Goal: Navigation & Orientation: Find specific page/section

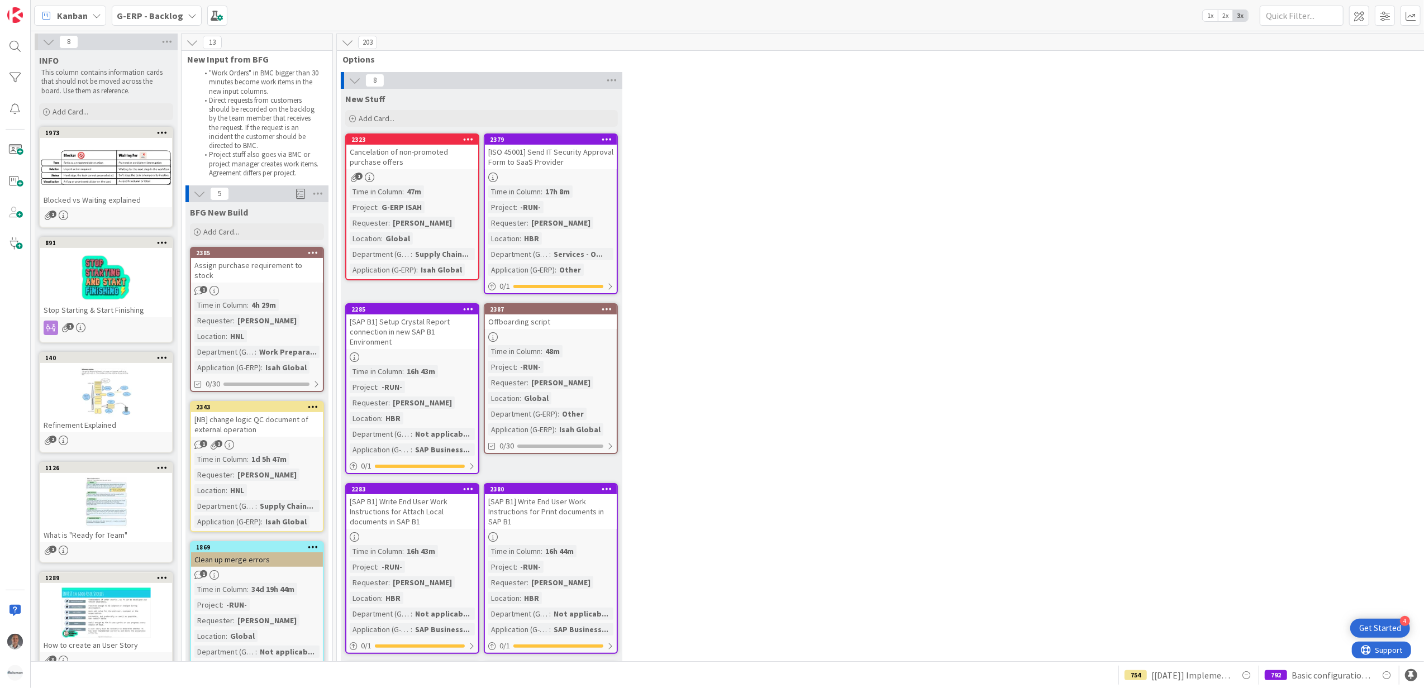
click at [554, 325] on div "Offboarding script" at bounding box center [551, 322] width 132 height 15
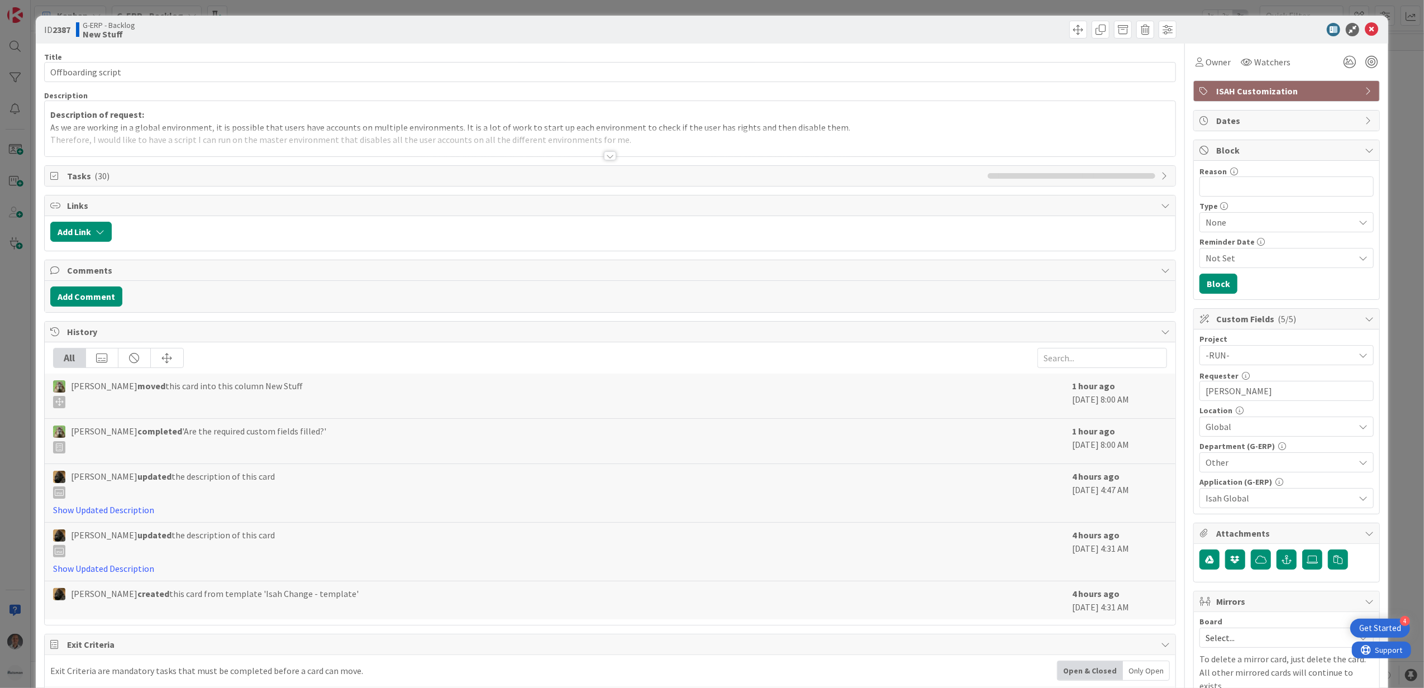
click at [594, 156] on div at bounding box center [610, 142] width 1131 height 28
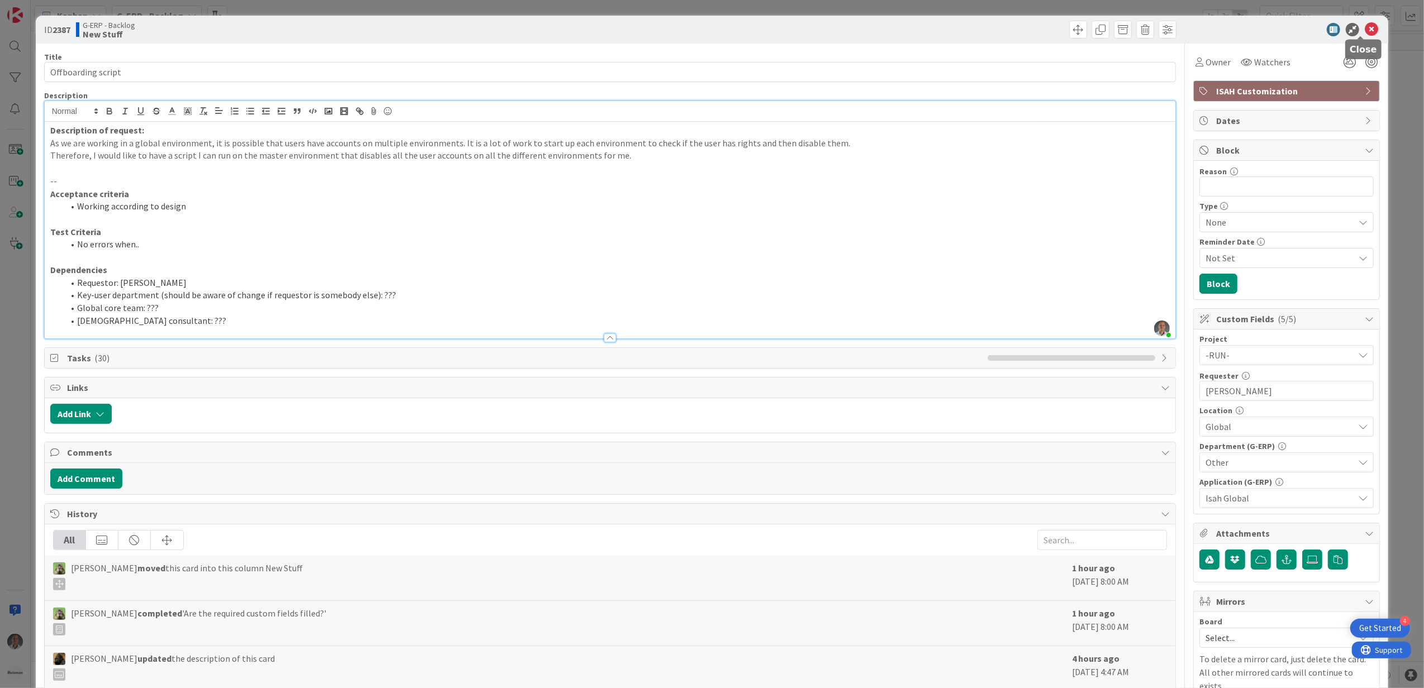
click at [1365, 34] on icon at bounding box center [1371, 29] width 13 height 13
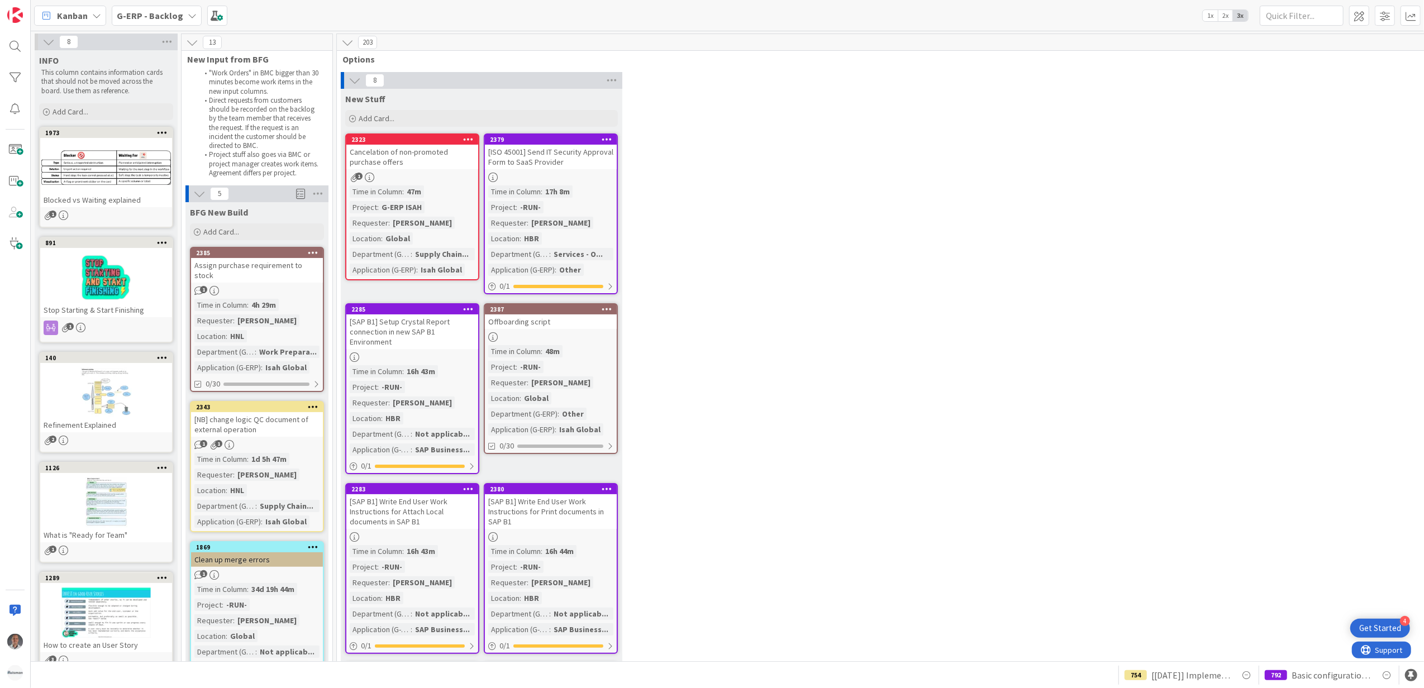
click at [174, 18] on b "G-ERP - Backlog" at bounding box center [150, 15] width 66 height 11
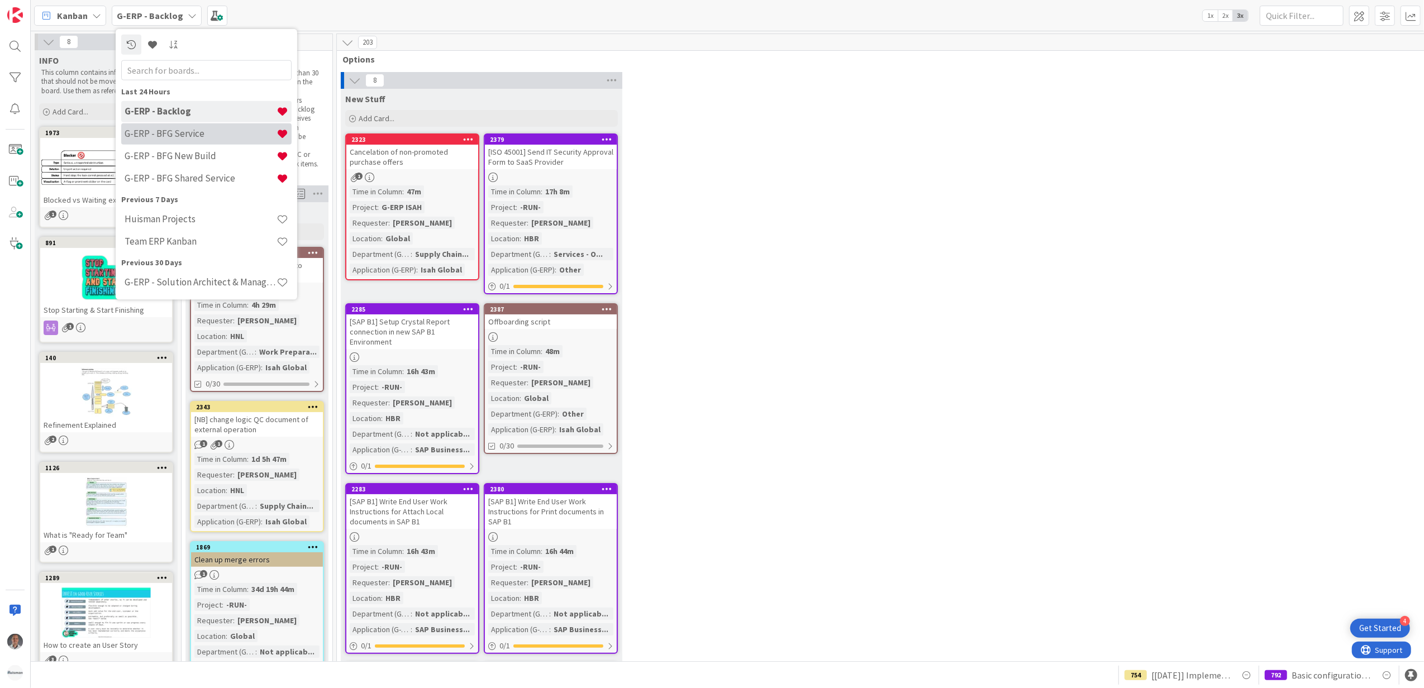
click at [189, 132] on h4 "G-ERP - BFG Service" at bounding box center [201, 133] width 152 height 11
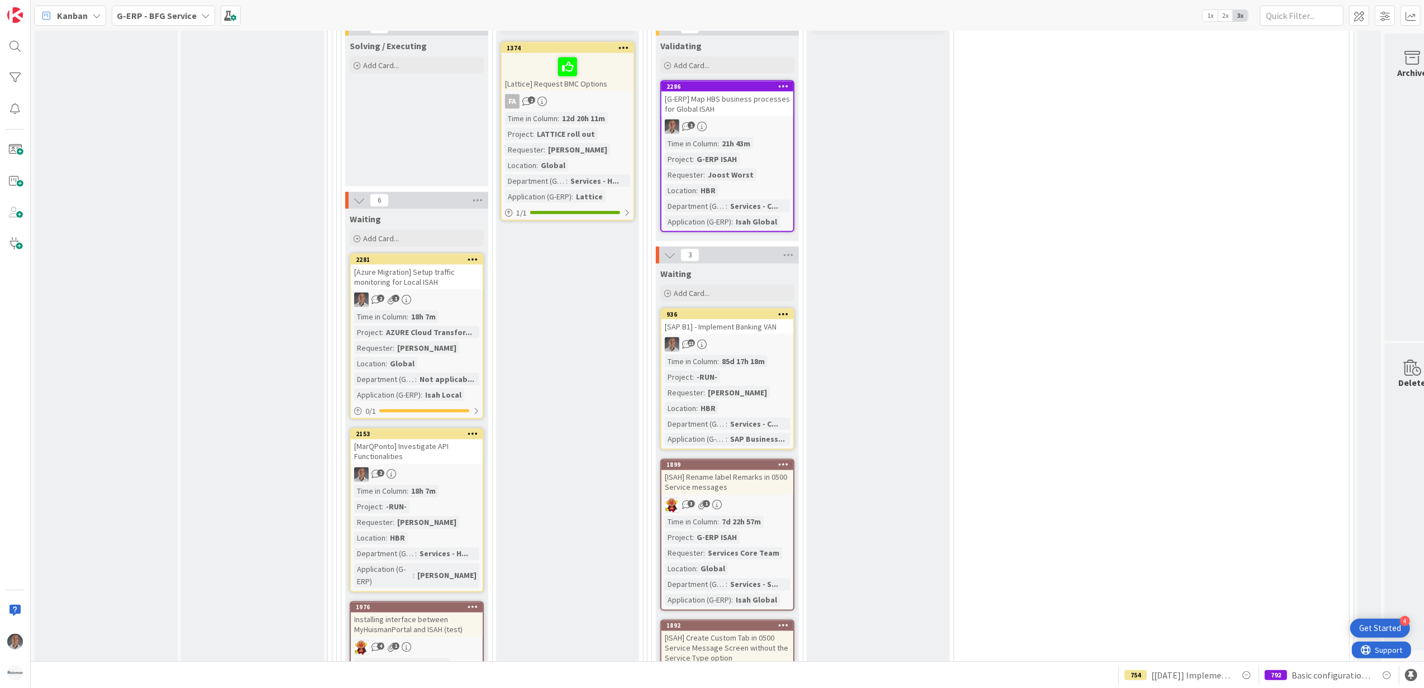
scroll to position [1713, 0]
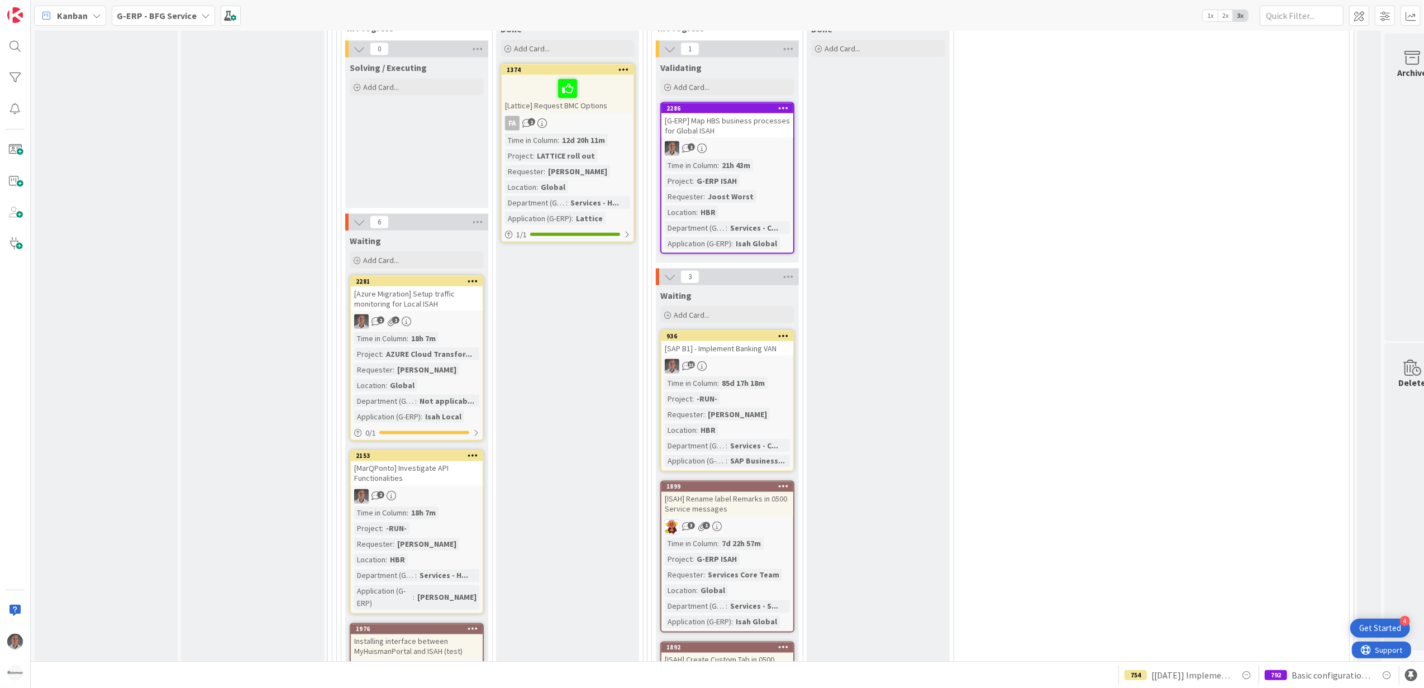
click at [431, 295] on div "[Azure Migration] Setup traffic monitoring for Local ISAH" at bounding box center [417, 299] width 132 height 25
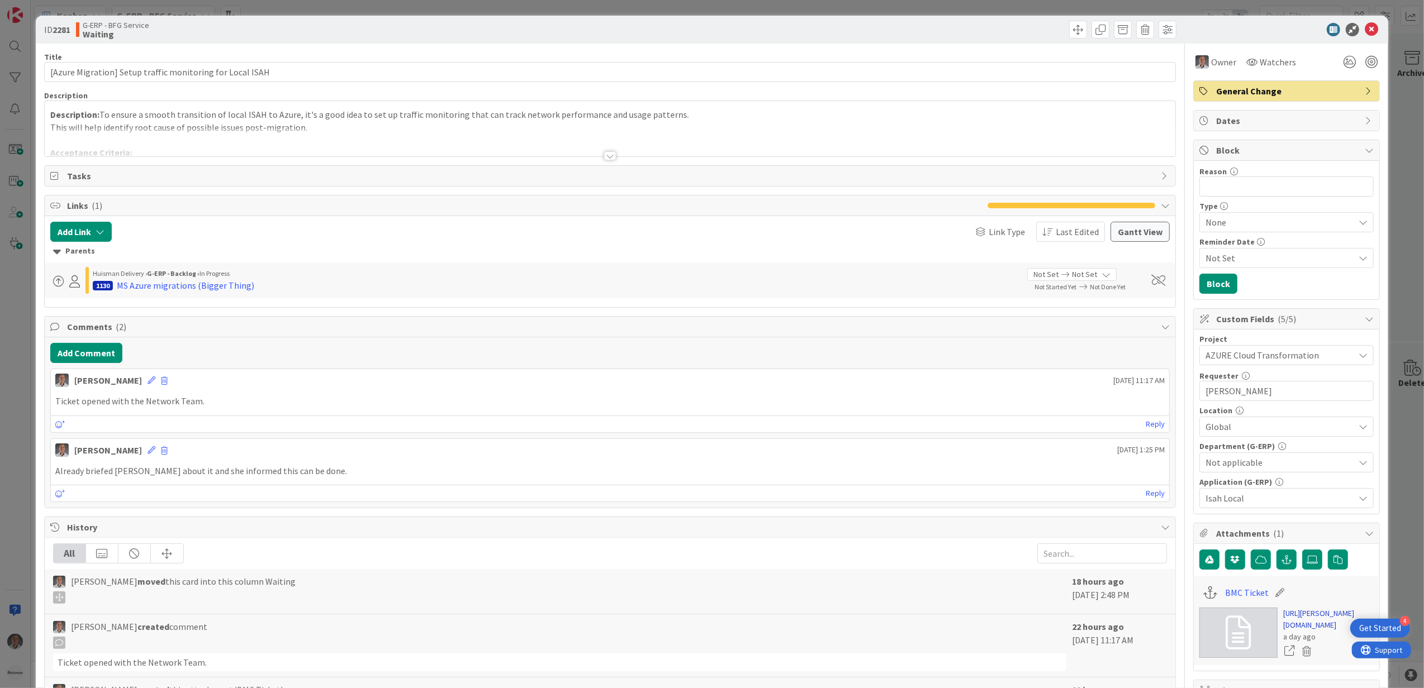
click at [1293, 627] on link "[URL][PERSON_NAME][DOMAIN_NAME]" at bounding box center [1328, 619] width 90 height 23
click at [1365, 27] on icon at bounding box center [1371, 29] width 13 height 13
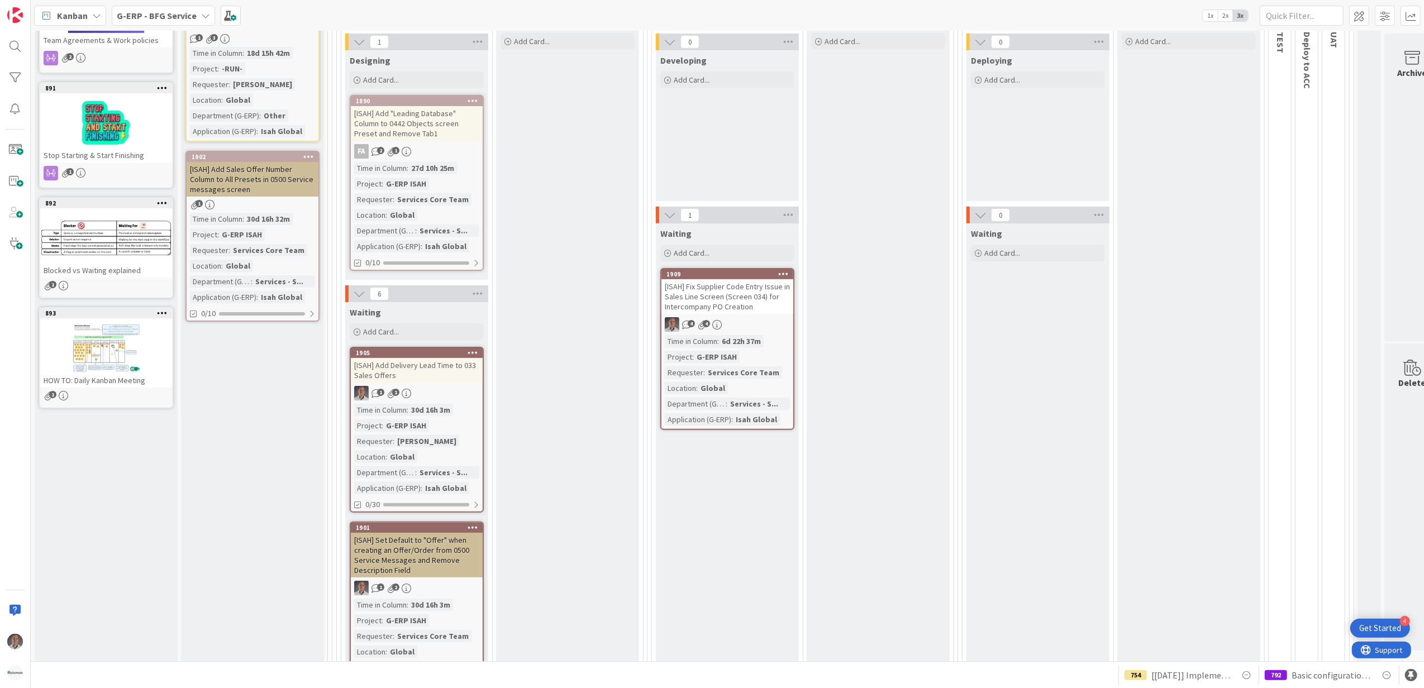
scroll to position [149, 0]
click at [463, 379] on div "[ISAH] Add Delivery Lead Time to 033 Sales Offers" at bounding box center [417, 372] width 132 height 25
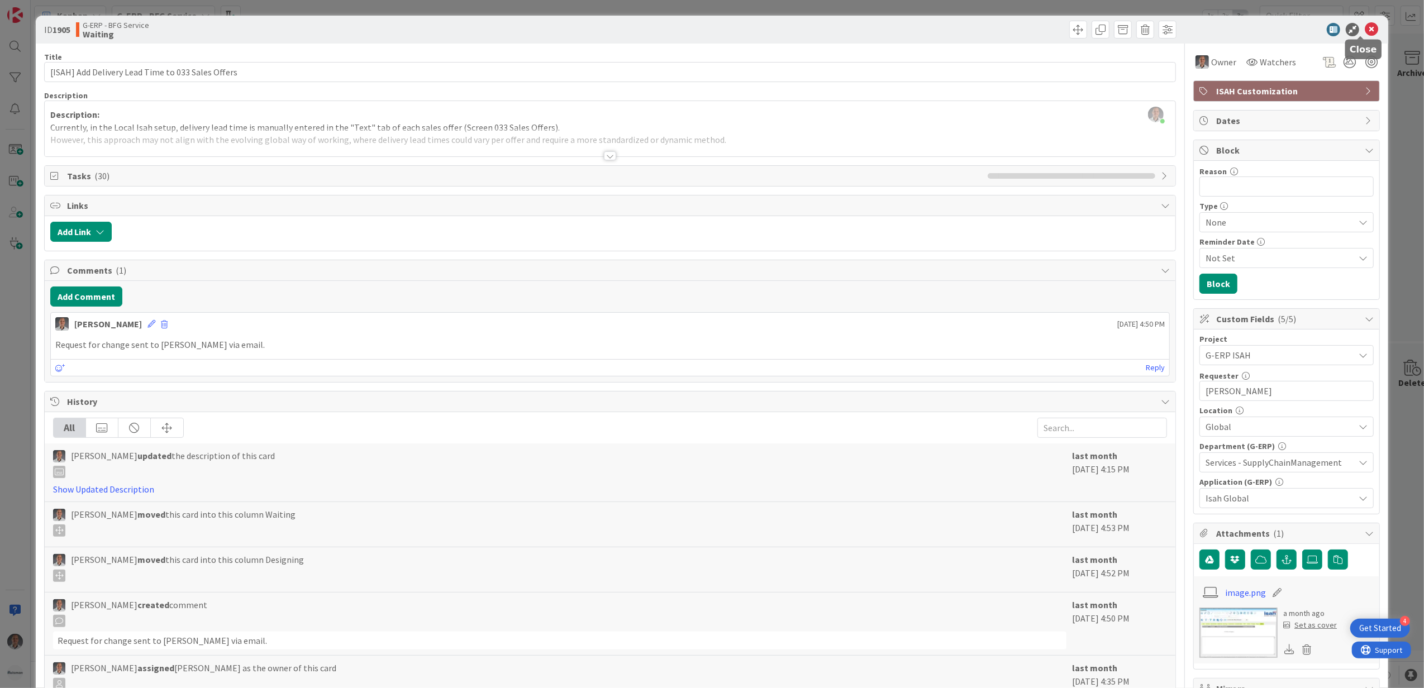
click at [1365, 31] on icon at bounding box center [1371, 29] width 13 height 13
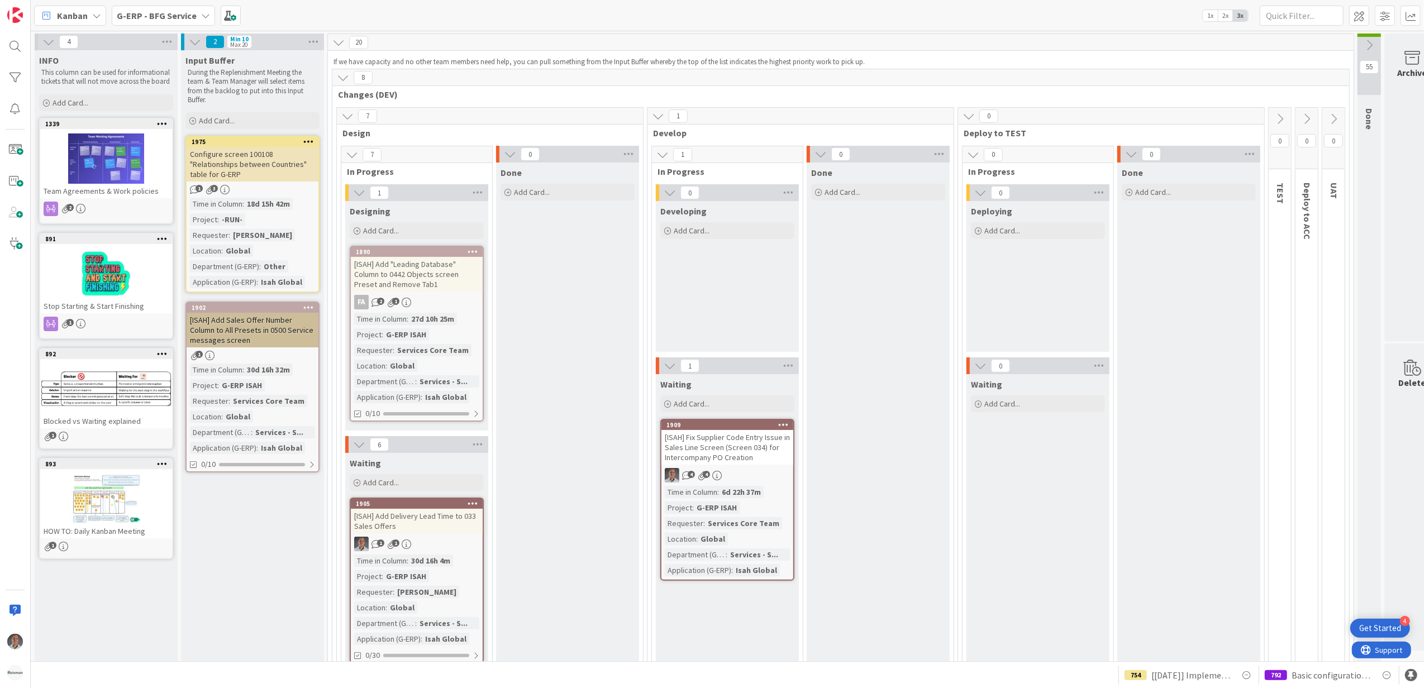
click at [189, 16] on b "G-ERP - BFG Service" at bounding box center [157, 15] width 80 height 11
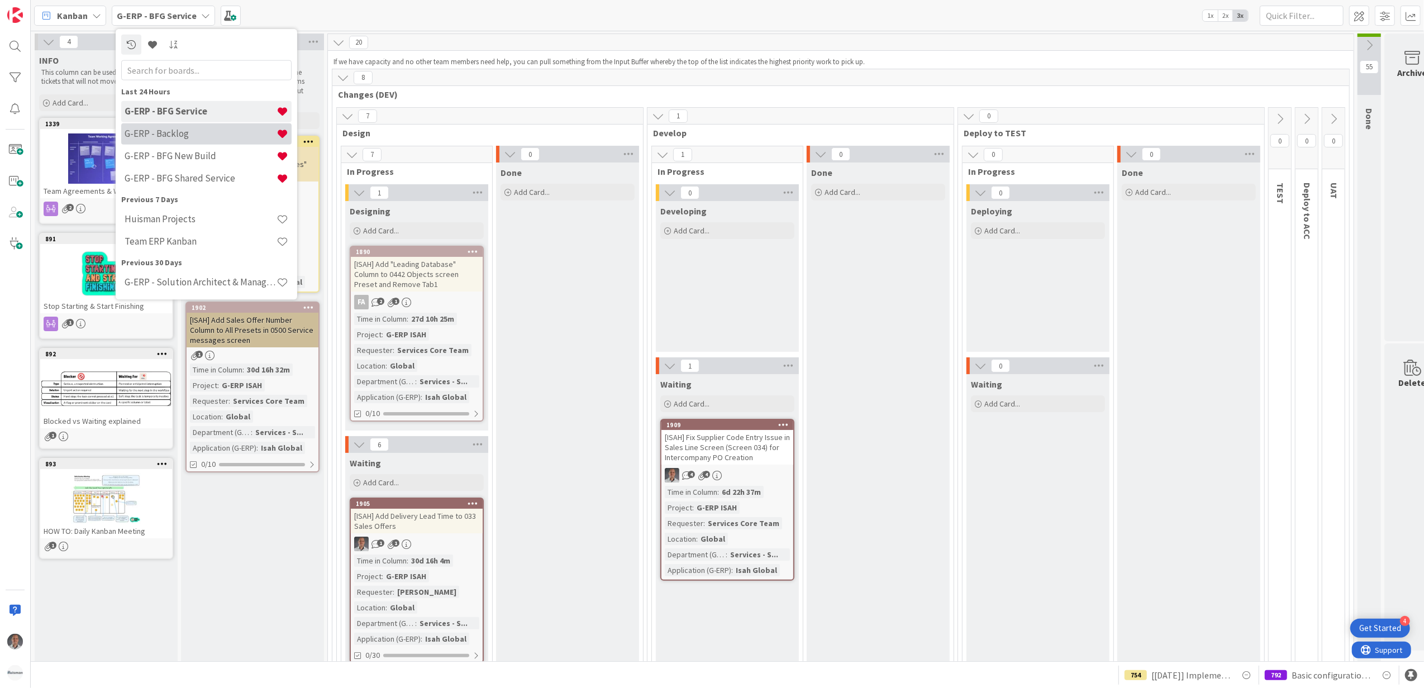
click at [186, 135] on h4 "G-ERP - Backlog" at bounding box center [201, 133] width 152 height 11
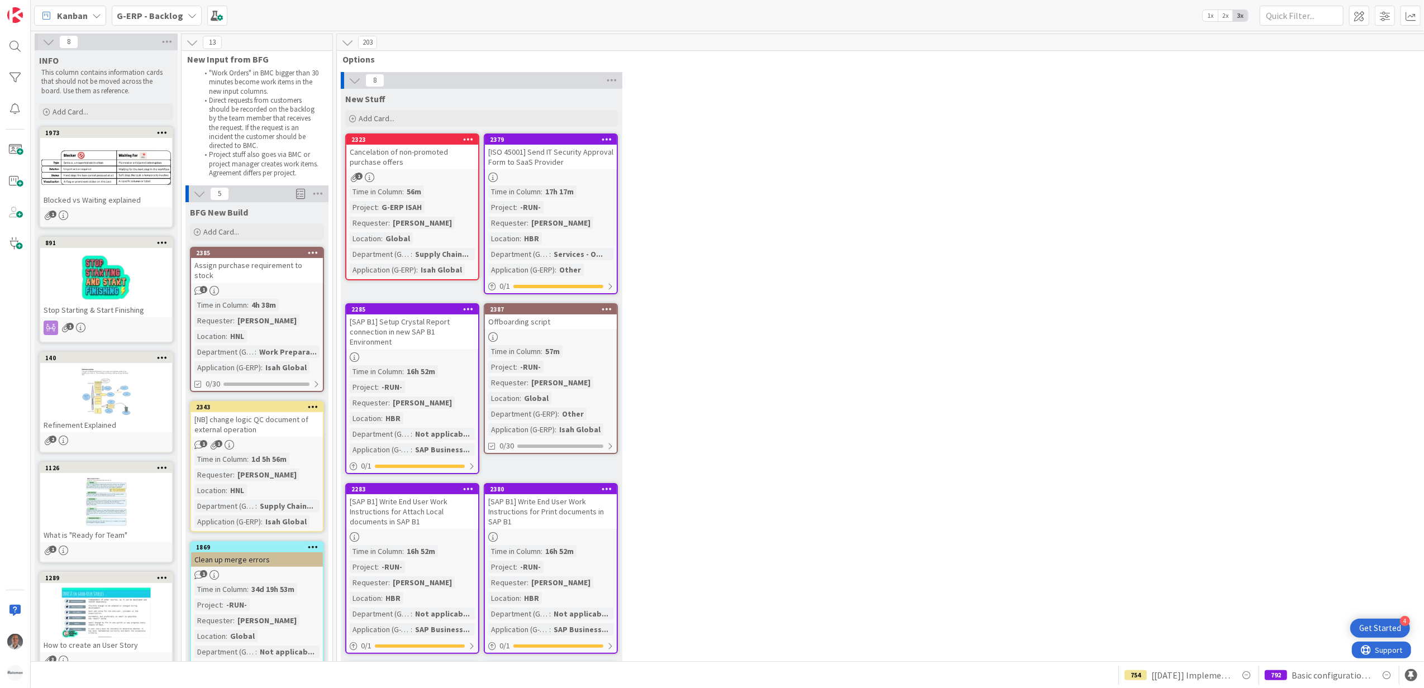
click at [175, 11] on b "G-ERP - Backlog" at bounding box center [150, 15] width 66 height 11
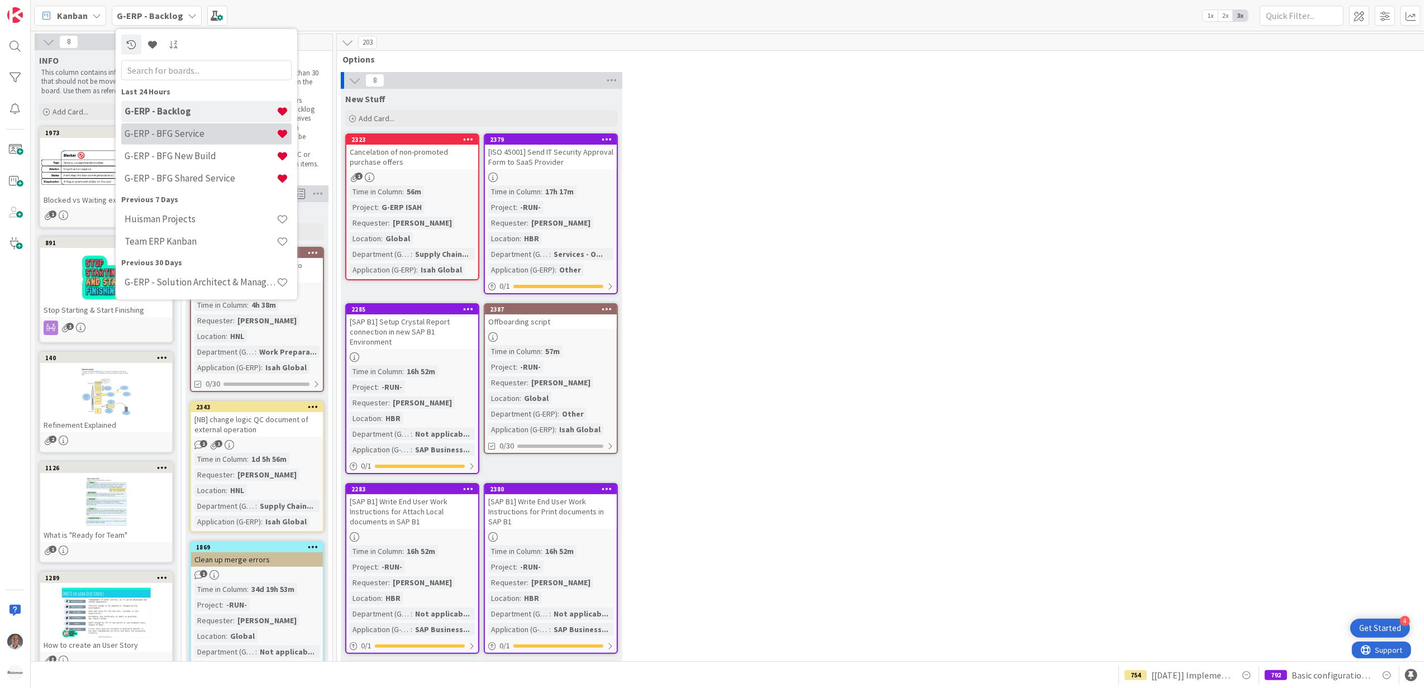
click at [182, 134] on h4 "G-ERP - BFG Service" at bounding box center [201, 133] width 152 height 11
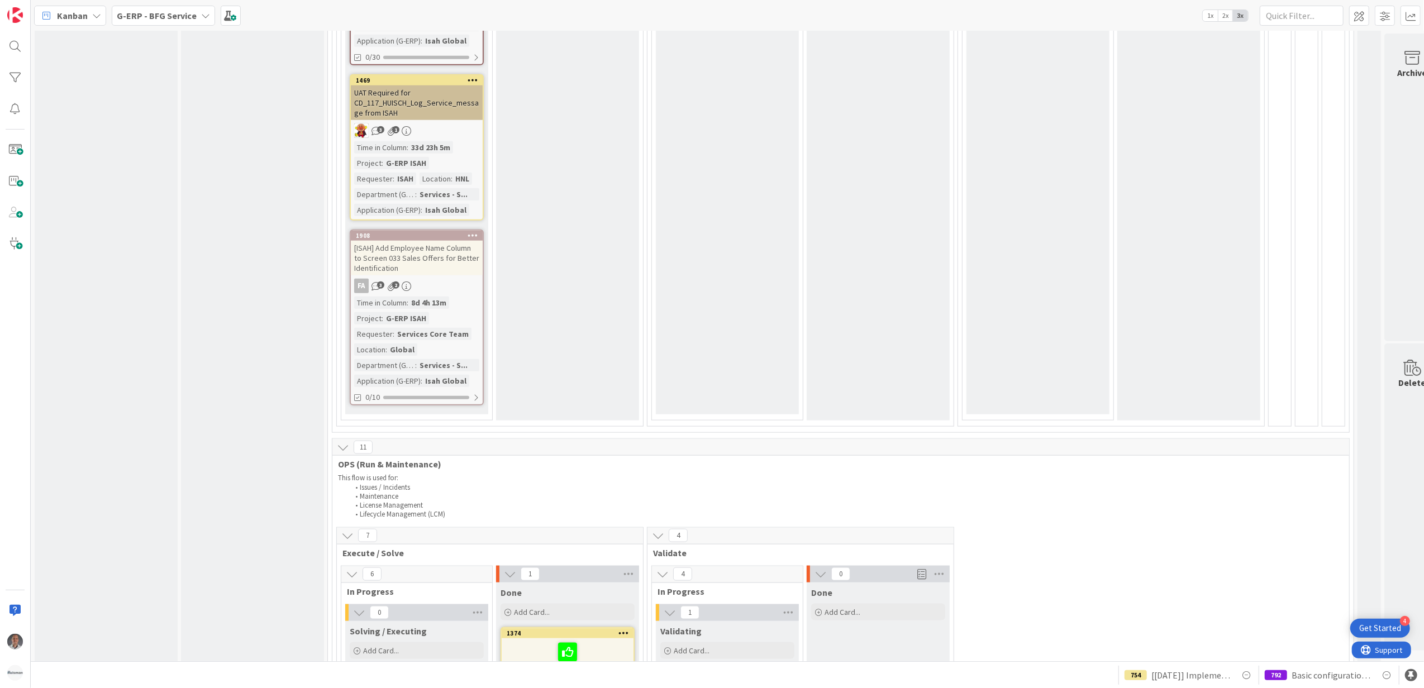
scroll to position [894, 0]
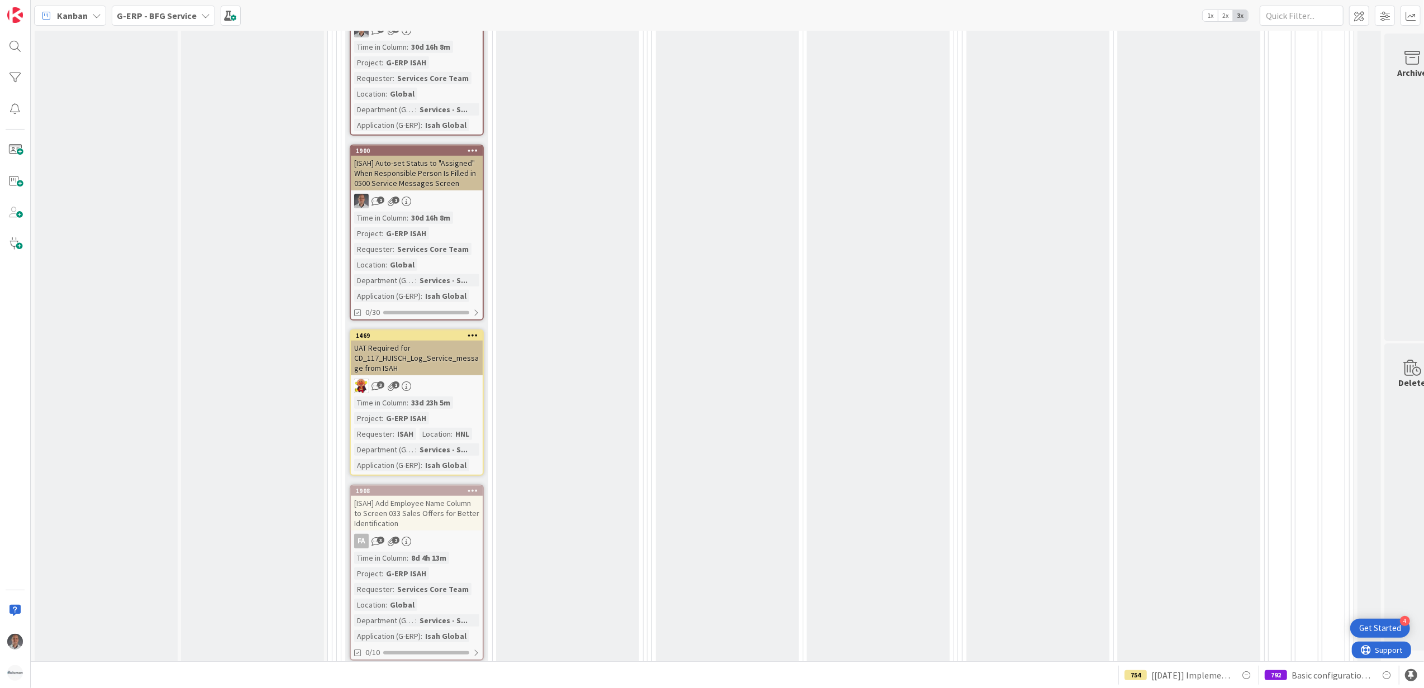
click at [175, 16] on b "G-ERP - BFG Service" at bounding box center [157, 15] width 80 height 11
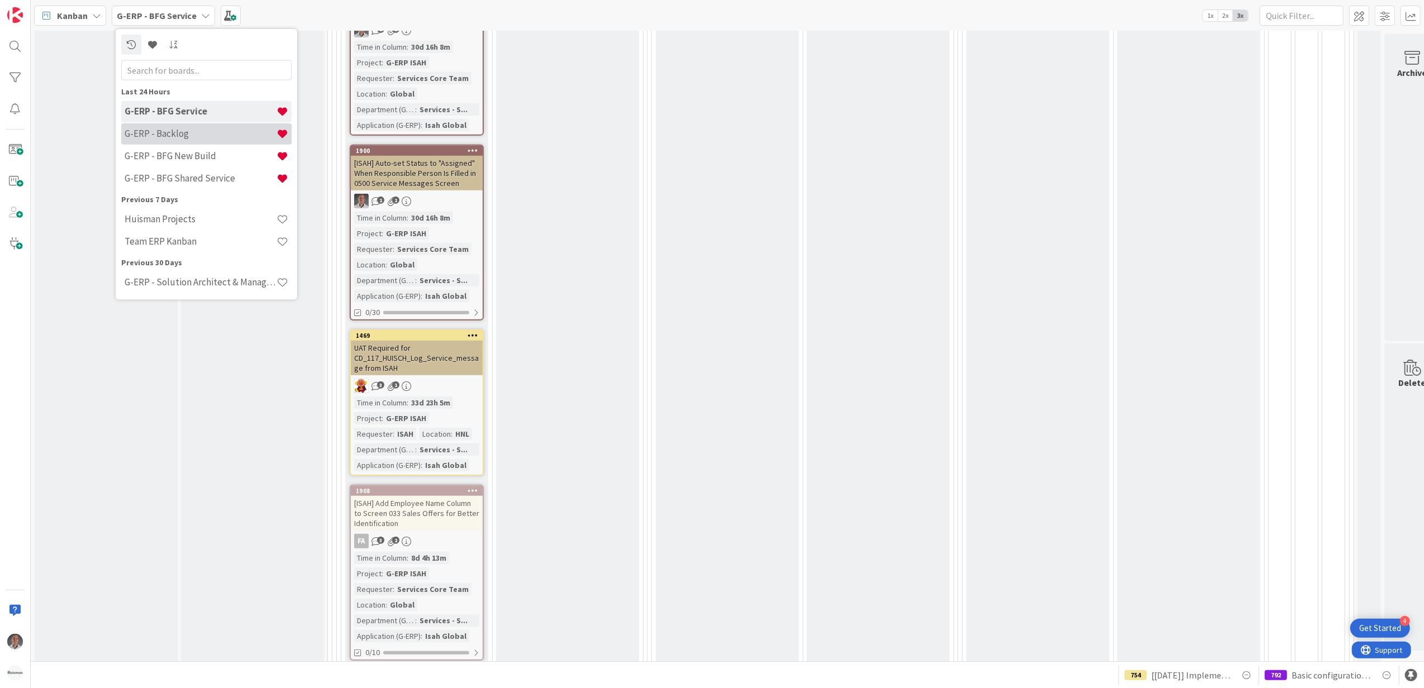
click at [202, 130] on h4 "G-ERP - Backlog" at bounding box center [201, 133] width 152 height 11
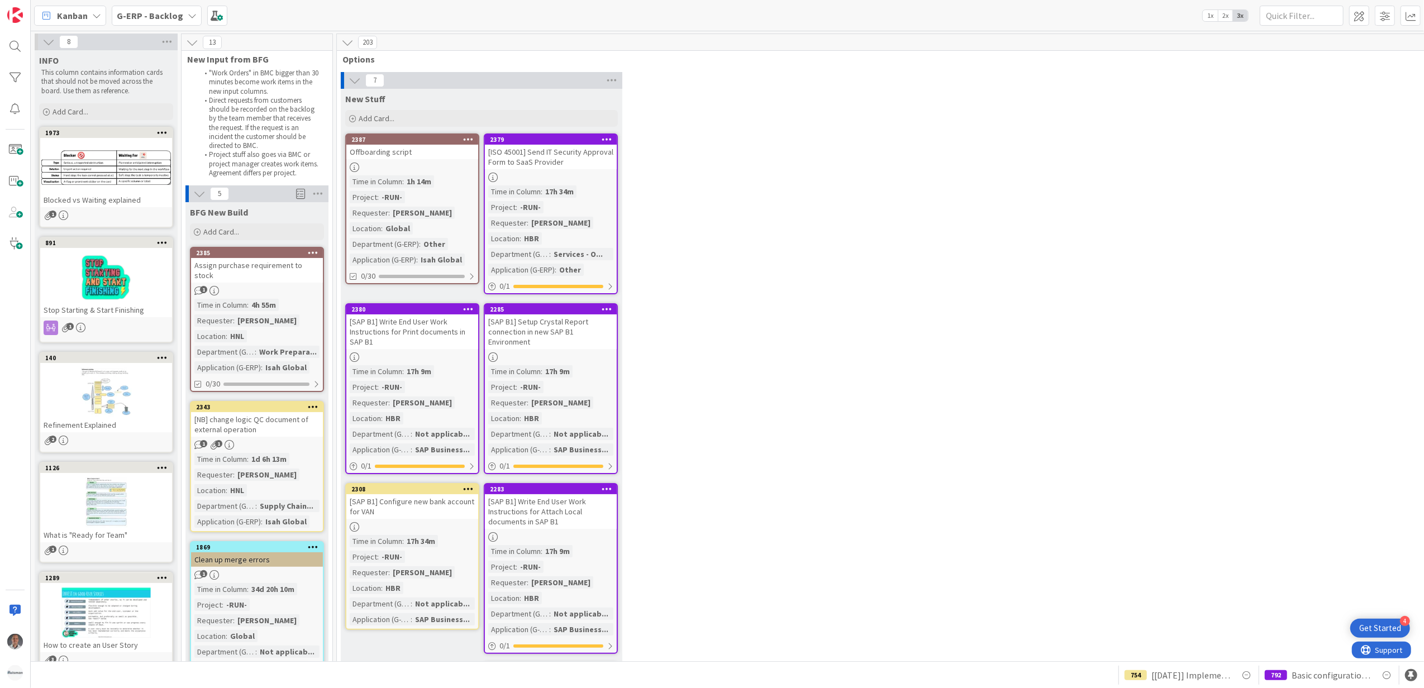
click at [431, 157] on div "Offboarding script" at bounding box center [412, 152] width 132 height 15
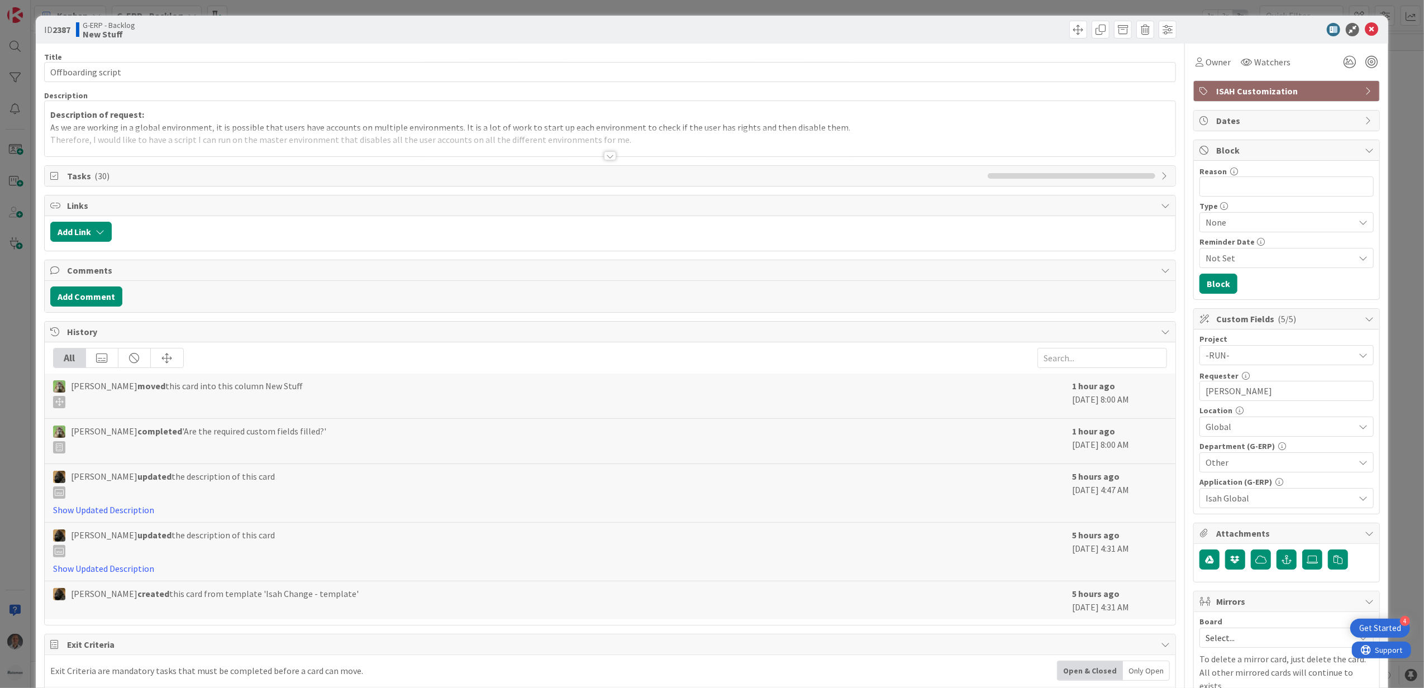
click at [604, 154] on div at bounding box center [610, 155] width 12 height 9
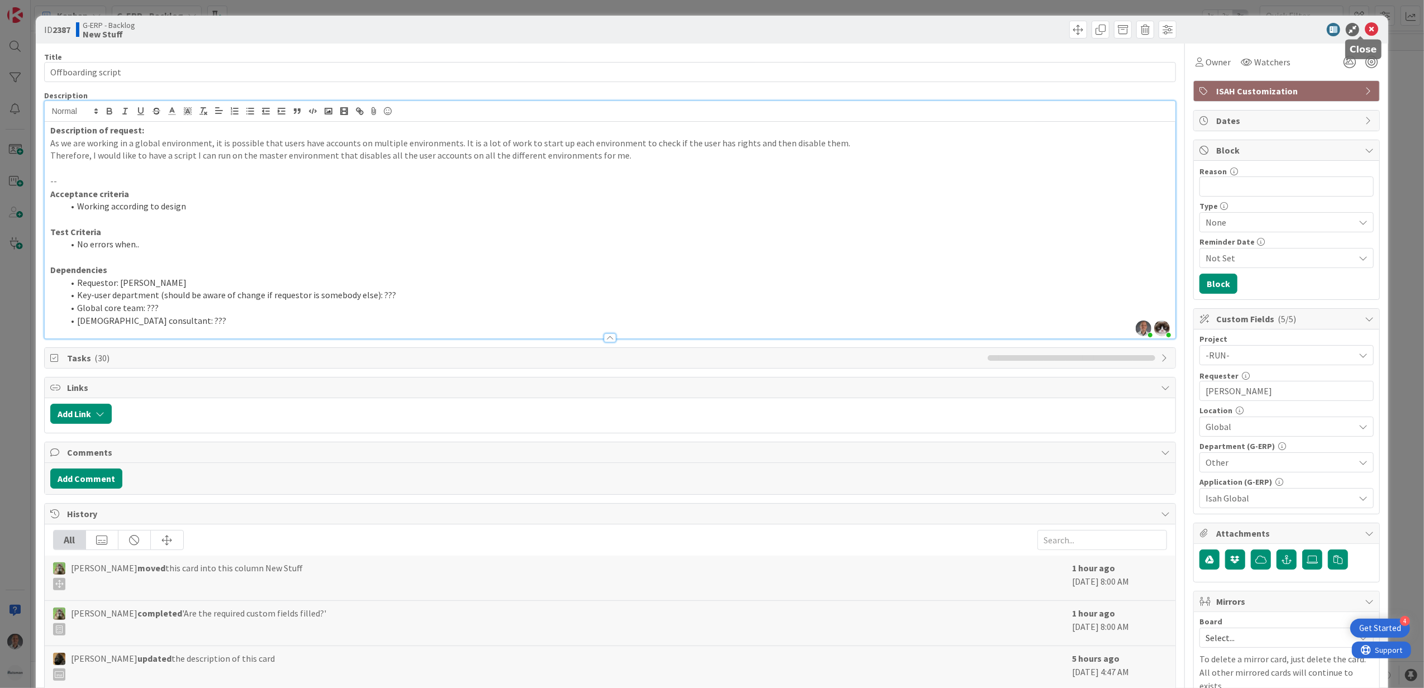
click at [1365, 26] on icon at bounding box center [1371, 29] width 13 height 13
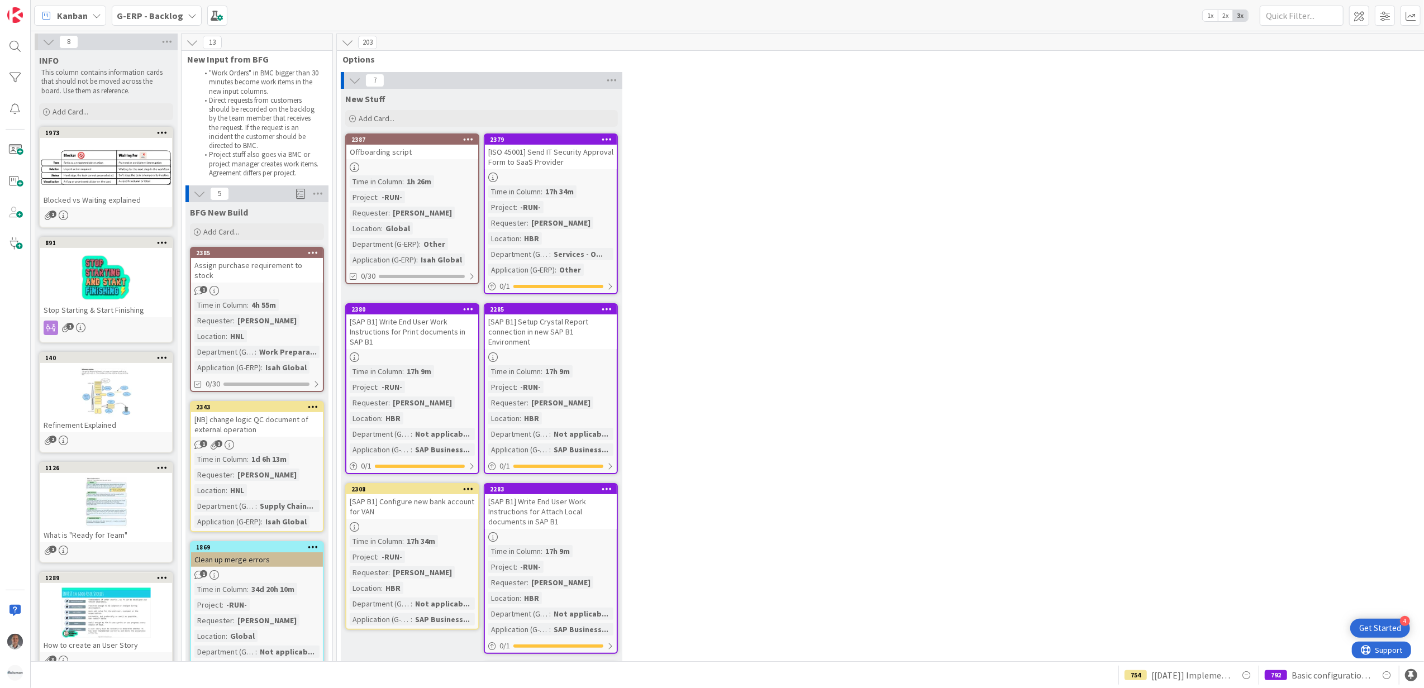
click at [778, 217] on div "7 New Stuff Add Card... 2379 [ISO 45001] Send IT Security Approval Form to SaaS…" at bounding box center [929, 455] width 1180 height 766
